Goal: Task Accomplishment & Management: Manage account settings

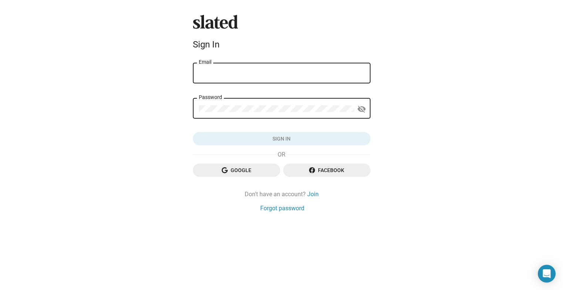
click at [259, 73] on input "Email" at bounding box center [282, 73] width 166 height 7
type input "shellybancroft@icloud.com"
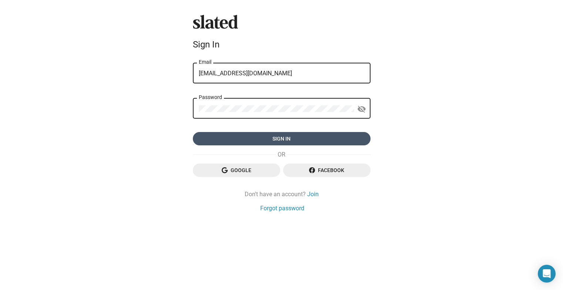
click at [298, 140] on span "Sign in" at bounding box center [282, 138] width 166 height 13
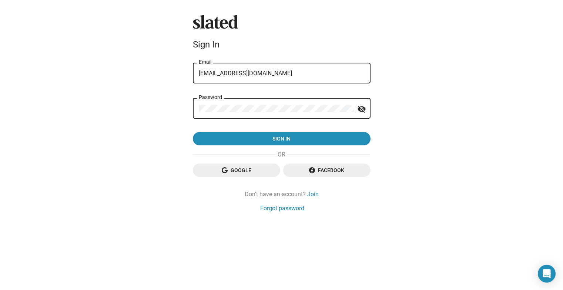
click at [226, 105] on div "Password" at bounding box center [277, 108] width 156 height 22
click at [362, 108] on mat-icon "visibility_off" at bounding box center [361, 108] width 9 height 11
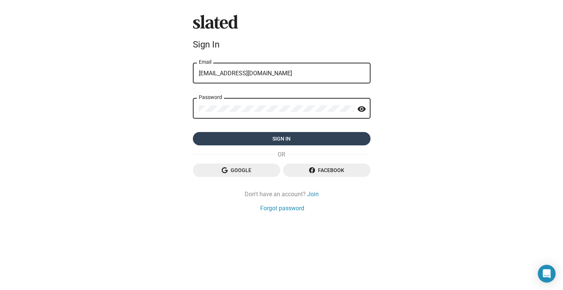
click at [270, 138] on span "Sign in" at bounding box center [282, 138] width 166 height 13
